Goal: Communication & Community: Connect with others

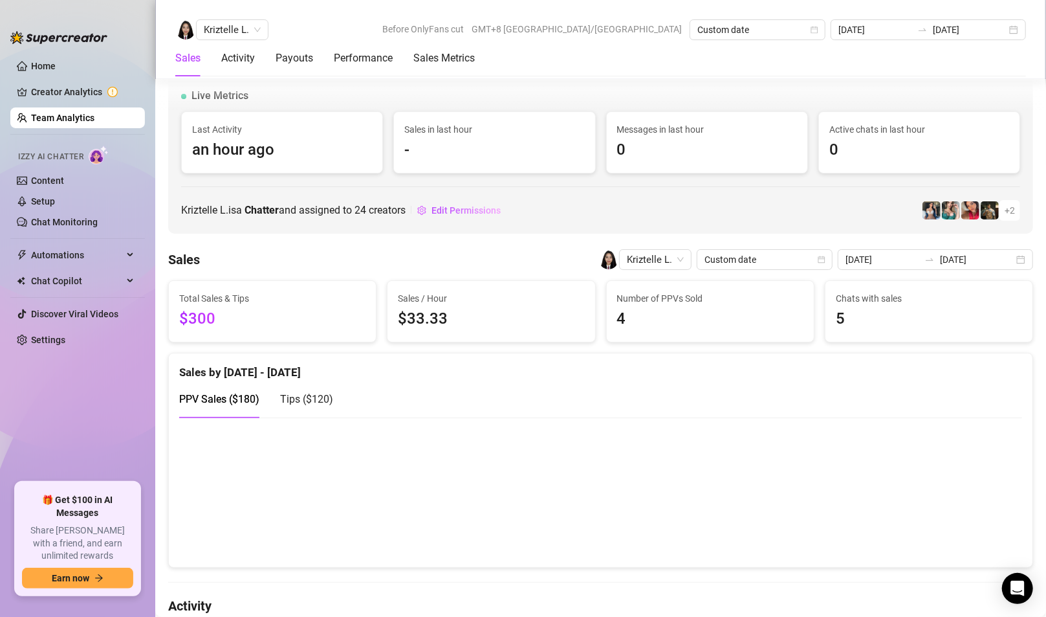
scroll to position [1922, 0]
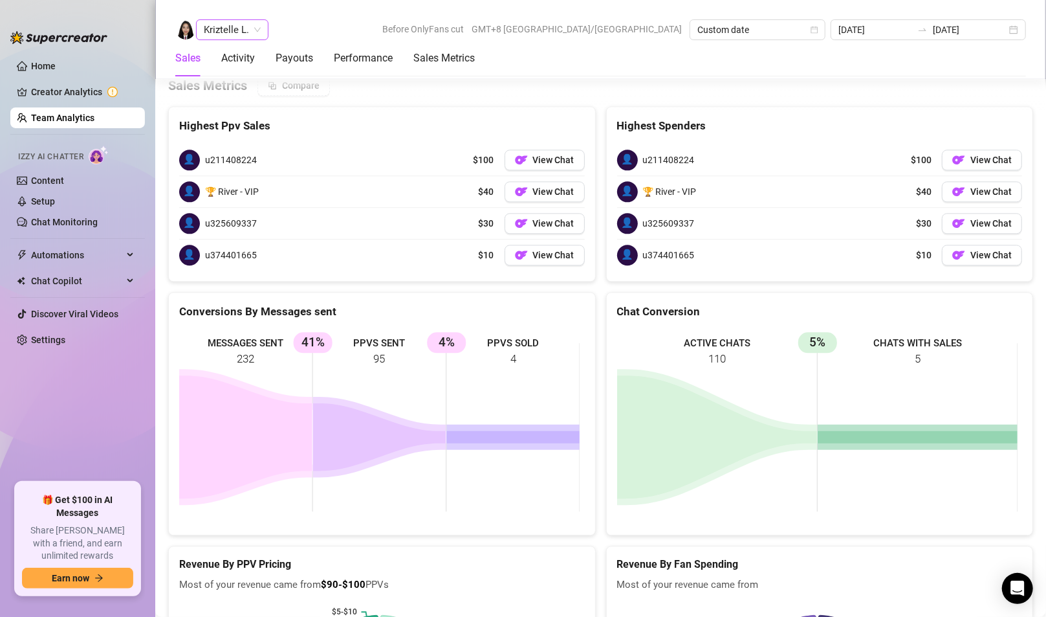
click at [223, 28] on span "Kriztelle L." at bounding box center [232, 29] width 57 height 19
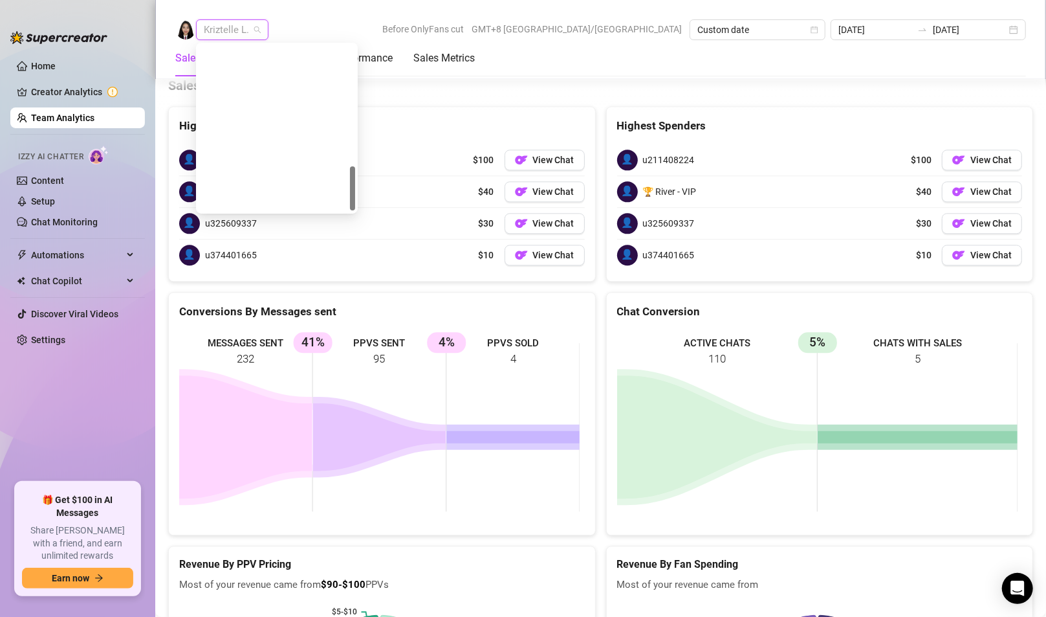
scroll to position [453, 0]
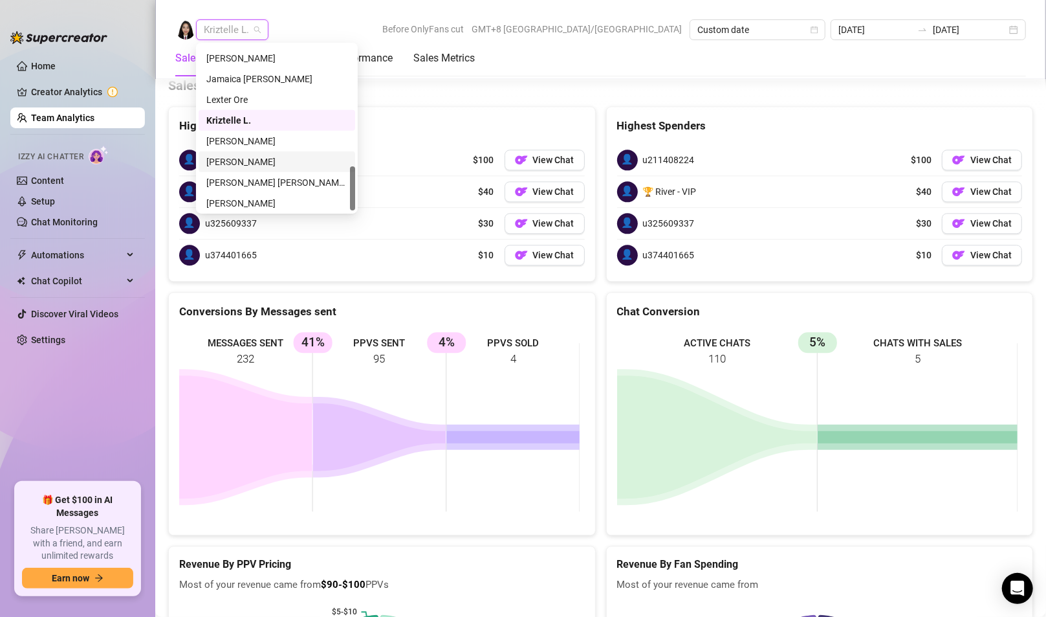
click at [245, 142] on div "[PERSON_NAME]" at bounding box center [276, 141] width 141 height 14
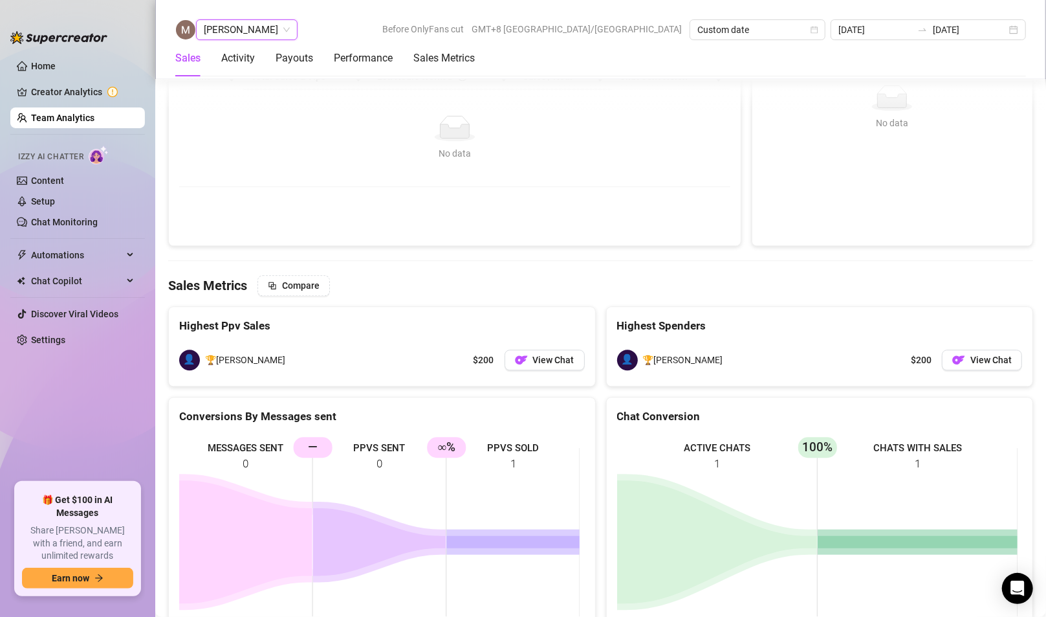
scroll to position [1929, 0]
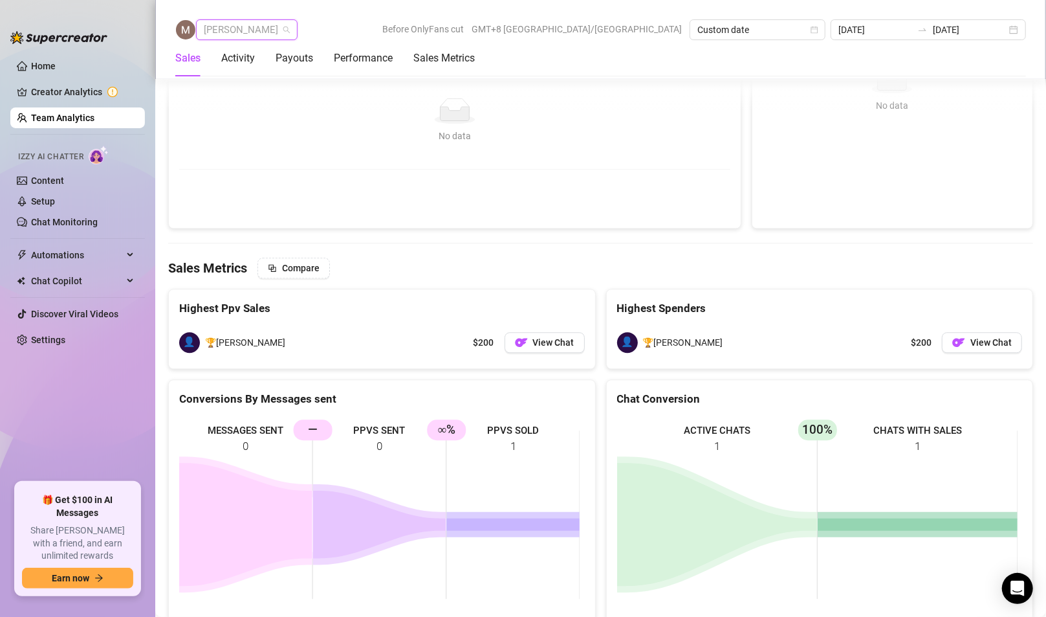
click at [241, 32] on span "[PERSON_NAME]" at bounding box center [247, 29] width 86 height 19
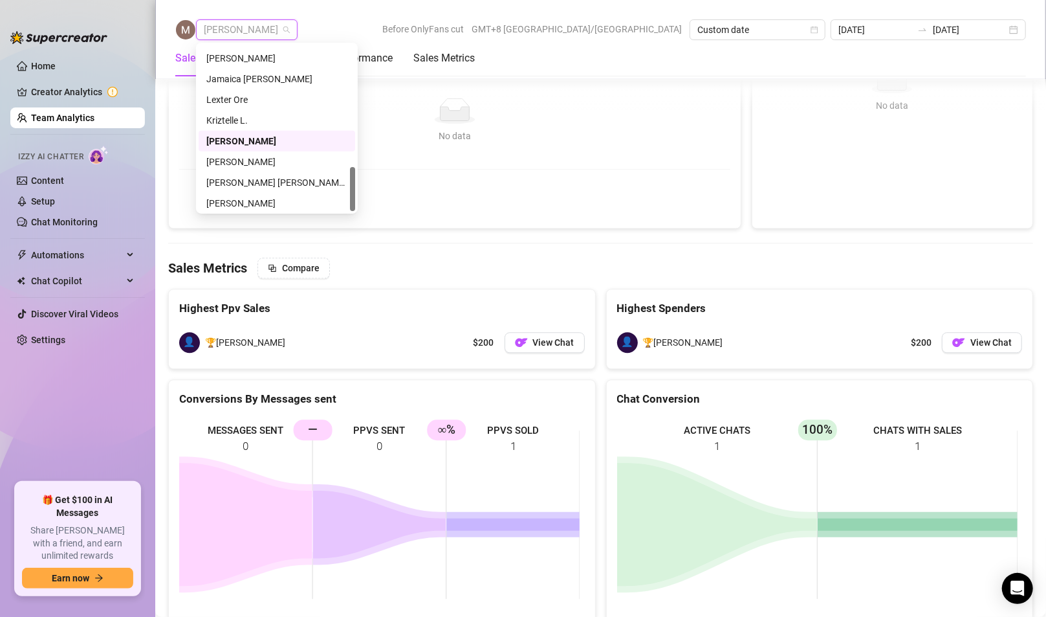
scroll to position [456, 0]
click at [223, 157] on div "[PERSON_NAME]" at bounding box center [276, 159] width 141 height 14
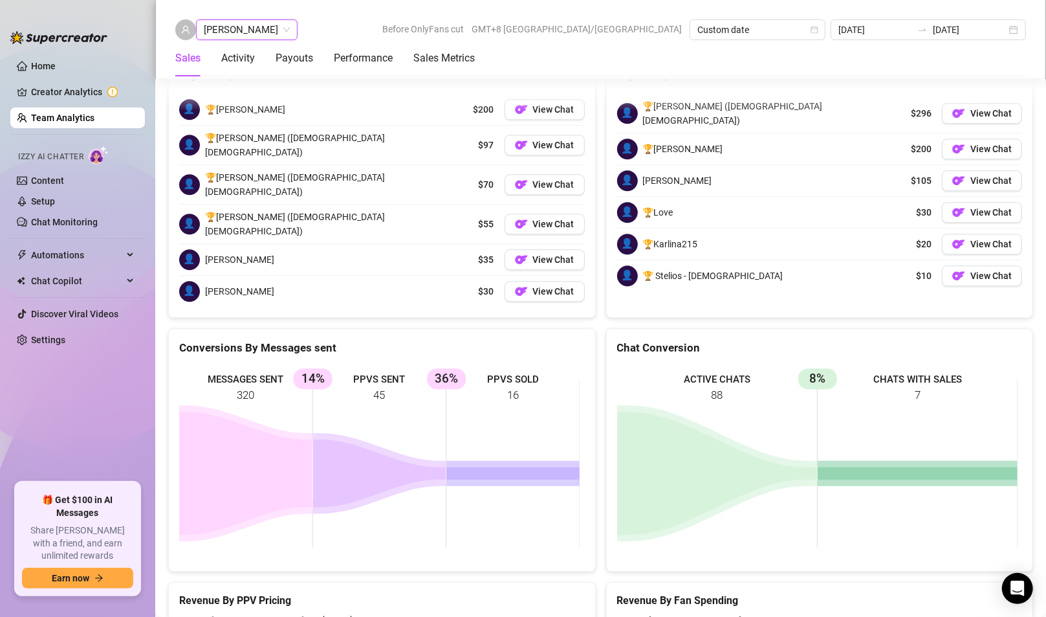
scroll to position [2071, 0]
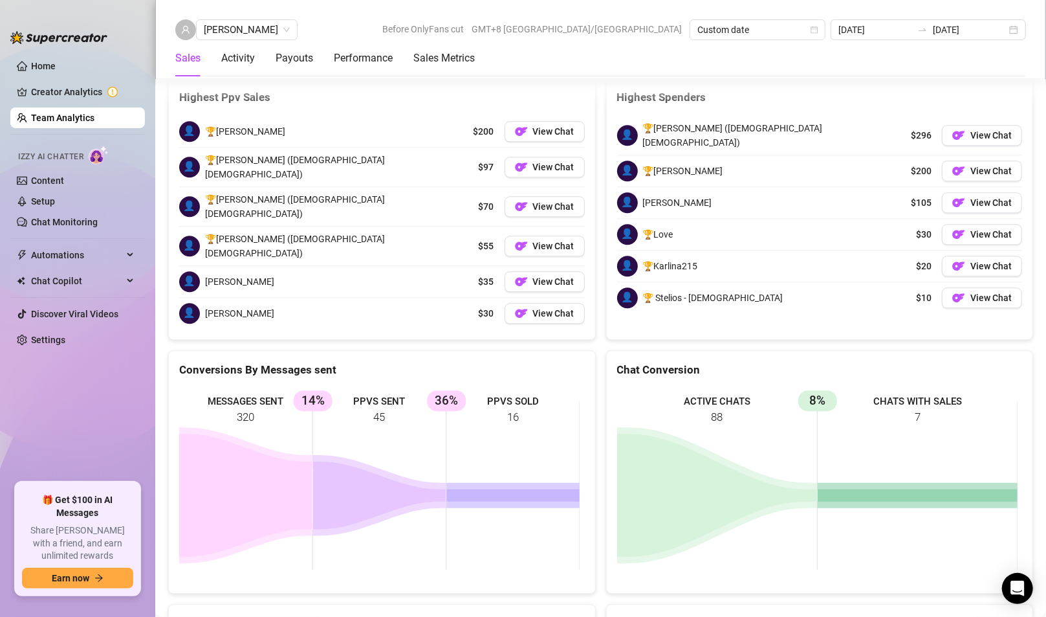
click at [235, 16] on div "Anjo Ty Before OnlyFans cut GMT+8 [GEOGRAPHIC_DATA]/[GEOGRAPHIC_DATA] Custom da…" at bounding box center [600, 39] width 891 height 79
click at [234, 28] on span "[PERSON_NAME]" at bounding box center [247, 29] width 86 height 19
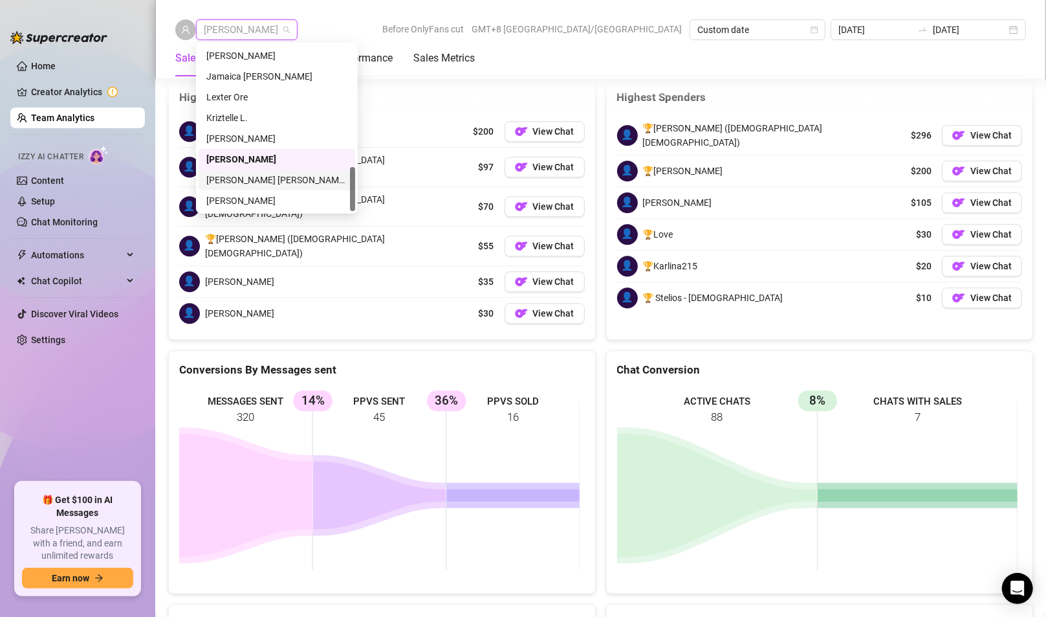
click at [235, 177] on div "[PERSON_NAME] [PERSON_NAME] Tayre" at bounding box center [276, 180] width 141 height 14
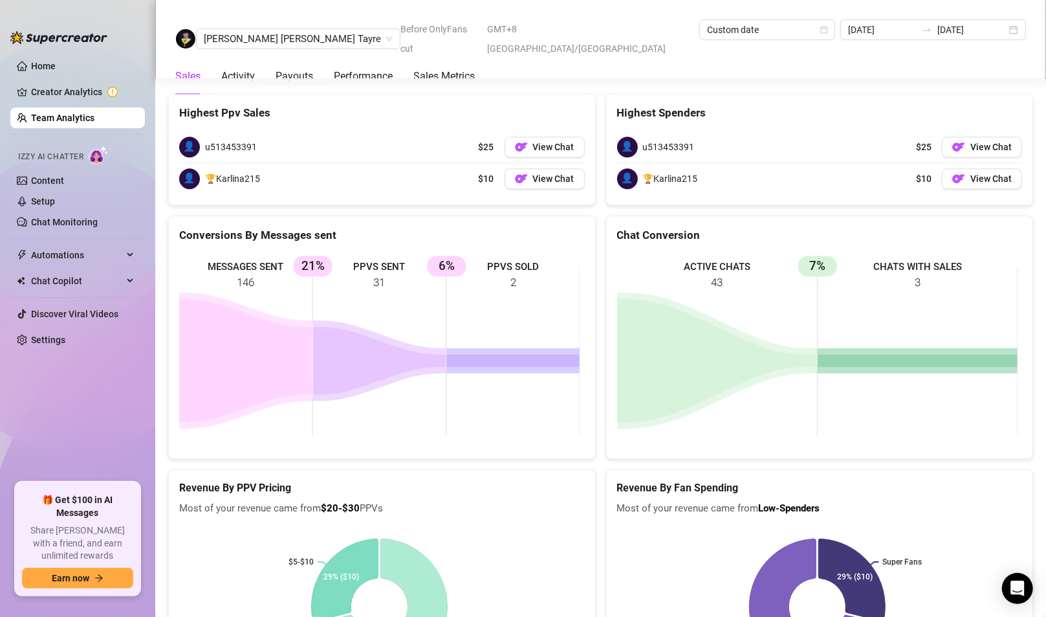
scroll to position [2057, 0]
